Goal: Unclear

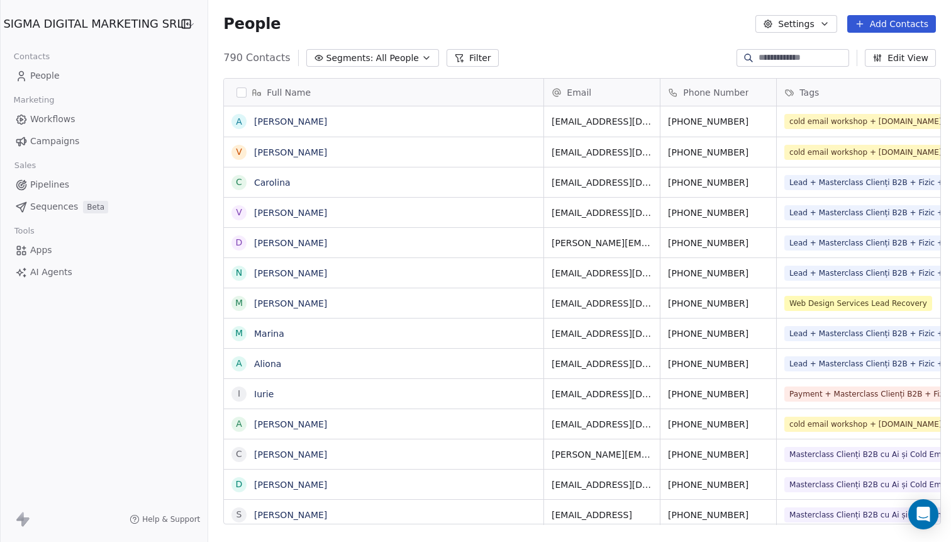
scroll to position [476, 748]
